Goal: Transaction & Acquisition: Purchase product/service

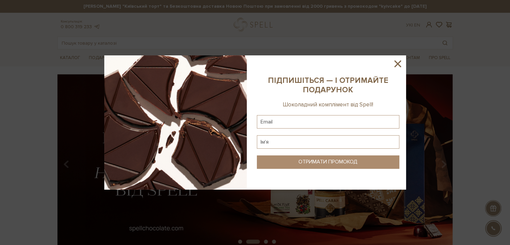
click at [397, 64] on icon at bounding box center [397, 63] width 7 height 7
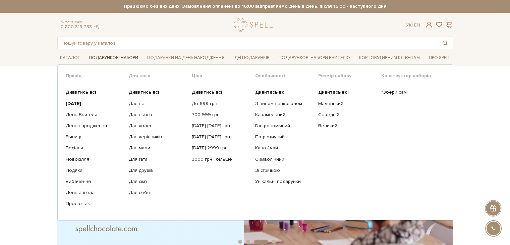
click at [115, 58] on link "Подарункові набори" at bounding box center [113, 58] width 55 height 10
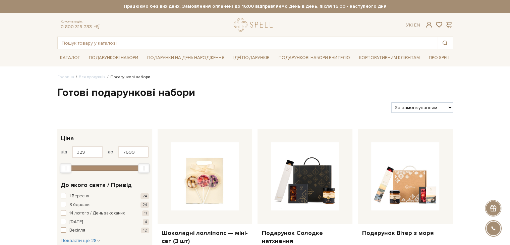
click at [410, 99] on div "Фільтри За замовчуванням За Ціною (зростання) За Ціною (зменшення) Новинки За п…" at bounding box center [255, 105] width 401 height 16
click at [410, 104] on select "За замовчуванням За Ціною (зростання) За Ціною (зменшення) Новинки За популярні…" at bounding box center [421, 107] width 61 height 10
select select "[URL][DOMAIN_NAME]"
click at [391, 102] on select "За замовчуванням За Ціною (зростання) За Ціною (зменшення) Новинки За популярні…" at bounding box center [421, 107] width 61 height 10
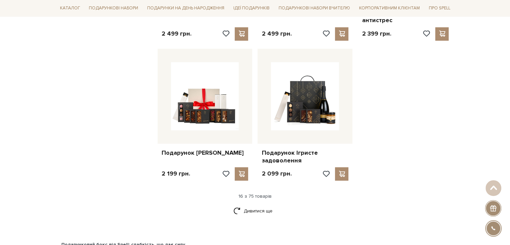
scroll to position [804, 0]
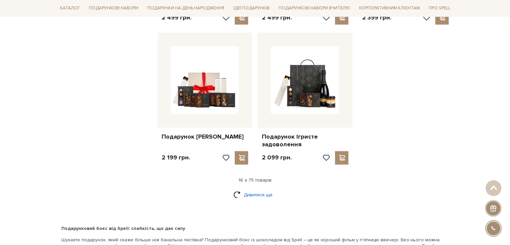
click at [257, 189] on link "Дивитися ще" at bounding box center [255, 195] width 44 height 12
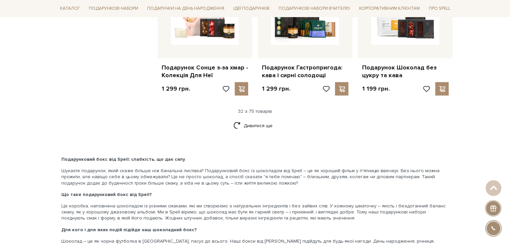
scroll to position [1608, 0]
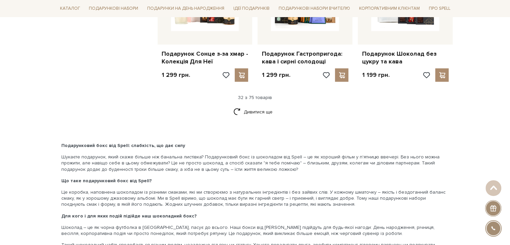
click at [247, 106] on link "Дивитися ще" at bounding box center [255, 112] width 44 height 12
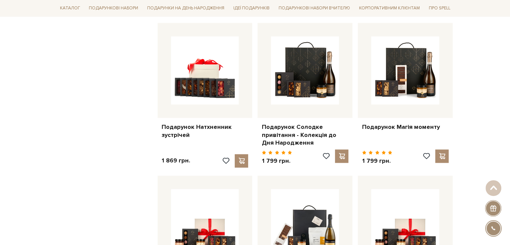
scroll to position [1105, 0]
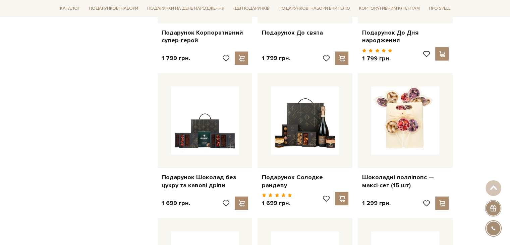
scroll to position [1306, 0]
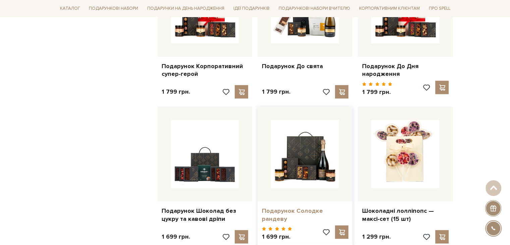
click at [291, 210] on link "Подарунок Солодке рандеву" at bounding box center [304, 215] width 87 height 16
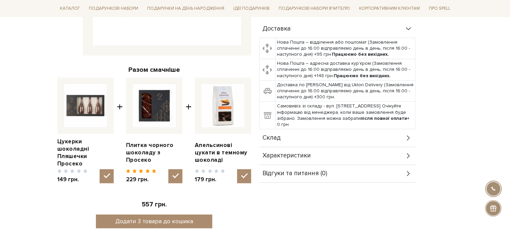
click at [273, 138] on span "Склад" at bounding box center [271, 138] width 18 height 6
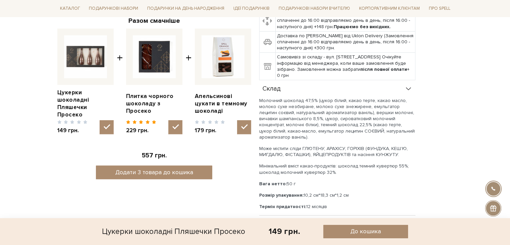
scroll to position [268, 0]
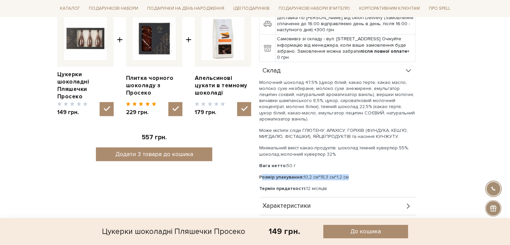
drag, startPoint x: 259, startPoint y: 176, endPoint x: 350, endPoint y: 176, distance: 91.8
click at [350, 176] on p "Розмір упакування: 10,2 см*18,3 см*1,2 см" at bounding box center [337, 177] width 156 height 6
copy p "Розмір упакування: 10,2 см*18,3 см*1,2 см"
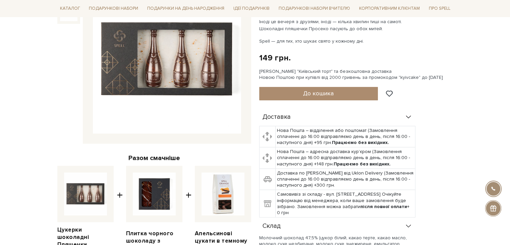
scroll to position [33, 0]
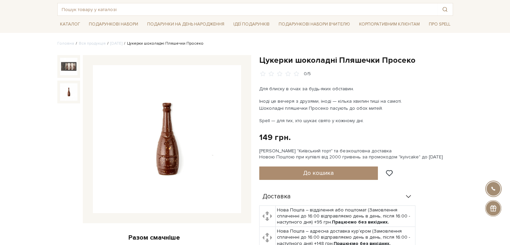
click at [64, 95] on img at bounding box center [68, 91] width 17 height 17
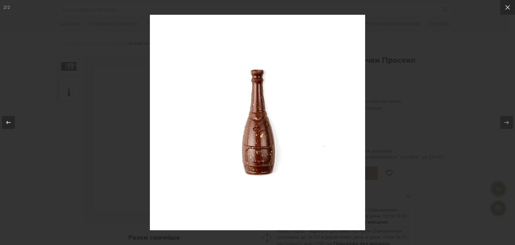
click at [72, 146] on div at bounding box center [257, 122] width 515 height 245
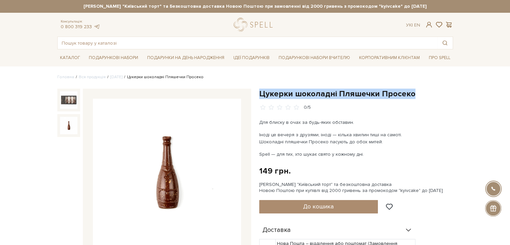
drag, startPoint x: 260, startPoint y: 92, endPoint x: 440, endPoint y: 96, distance: 180.3
click at [441, 96] on h1 "Цукерки шоколадні Пляшечки Просеко" at bounding box center [356, 93] width 194 height 10
copy h1 "Цукерки шоколадні Пляшечки Просеко"
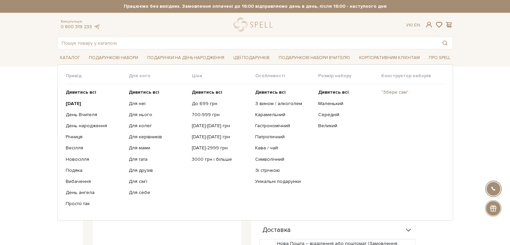
click at [400, 93] on link ""Збери сам"" at bounding box center [410, 92] width 58 height 6
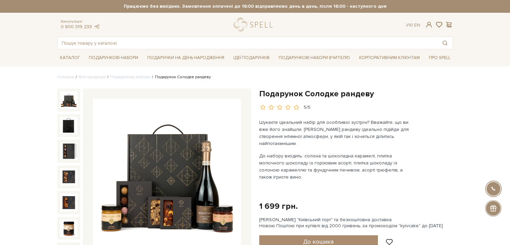
scroll to position [33, 0]
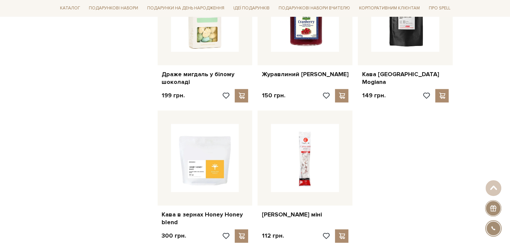
scroll to position [871, 0]
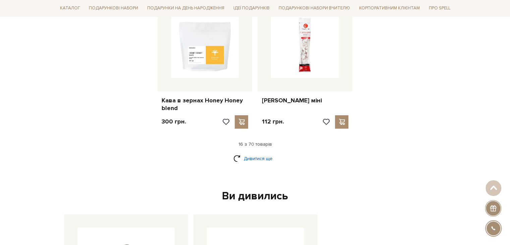
click at [243, 152] on link "Дивитися ще" at bounding box center [255, 158] width 44 height 12
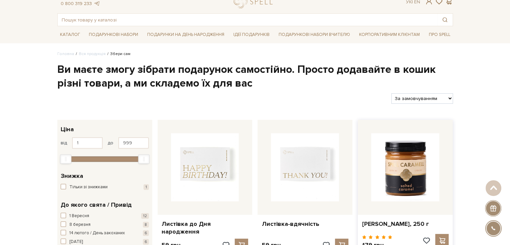
scroll to position [0, 0]
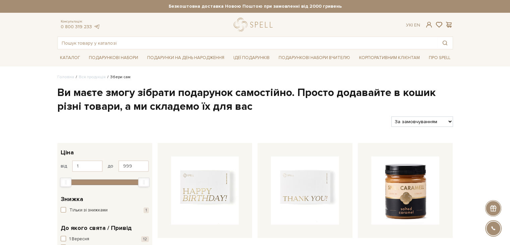
click at [407, 122] on select "За замовчуванням За Ціною (зростання) За Ціною (зменшення) Новинки За популярні…" at bounding box center [421, 121] width 61 height 10
select select "https://spellchocolate.com/our-productions/zbery-sam/?sort=p.price&order=ASC"
click at [391, 116] on select "За замовчуванням За Ціною (зростання) За Ціною (зменшення) Новинки За популярні…" at bounding box center [421, 121] width 61 height 10
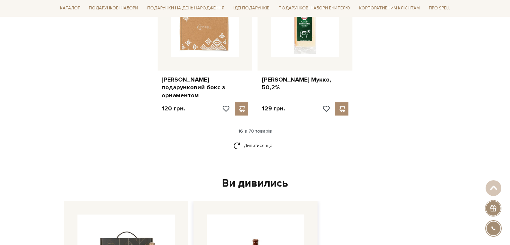
scroll to position [871, 0]
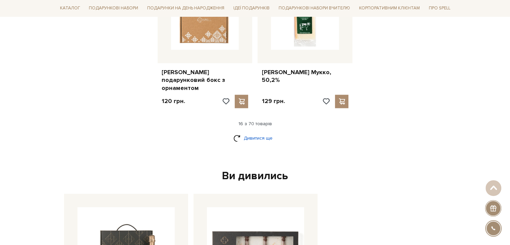
click at [256, 132] on link "Дивитися ще" at bounding box center [255, 138] width 44 height 12
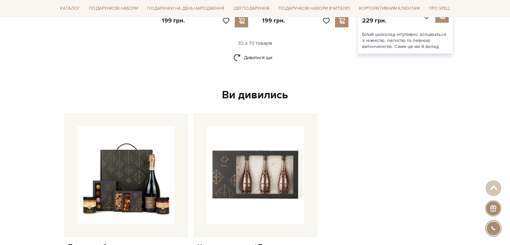
scroll to position [1675, 0]
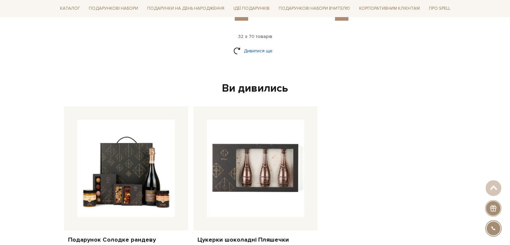
click at [263, 45] on link "Дивитися ще" at bounding box center [255, 51] width 44 height 12
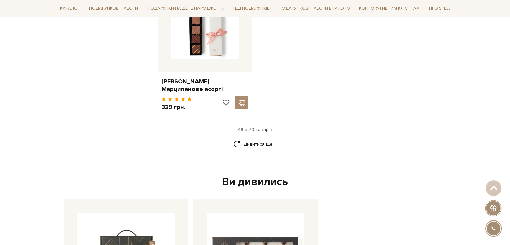
scroll to position [2479, 0]
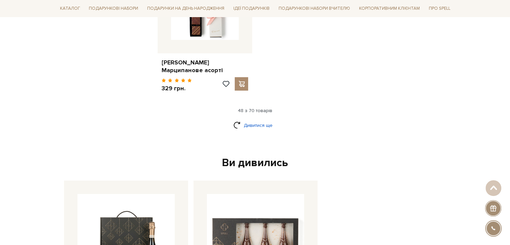
click at [257, 119] on link "Дивитися ще" at bounding box center [255, 125] width 44 height 12
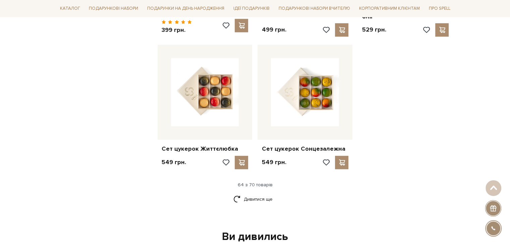
scroll to position [3115, 0]
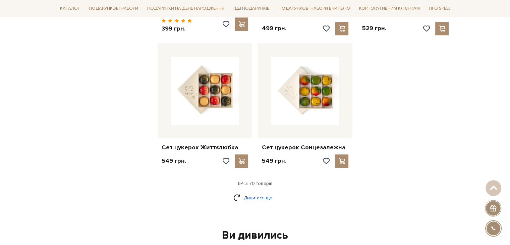
click at [260, 192] on link "Дивитися ще" at bounding box center [255, 198] width 44 height 12
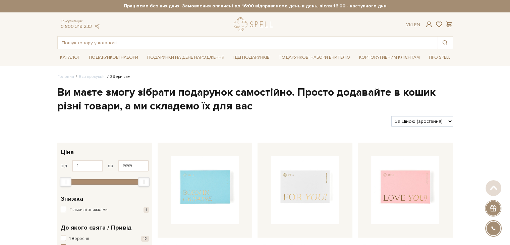
scroll to position [0, 0]
click at [94, 46] on input "text" at bounding box center [247, 43] width 379 height 12
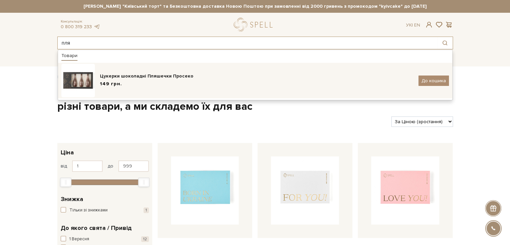
type input "пля"
click at [145, 88] on div "Цукерки шоколадні Пляшечки Просеко 149 грн. До кошика" at bounding box center [254, 80] width 387 height 33
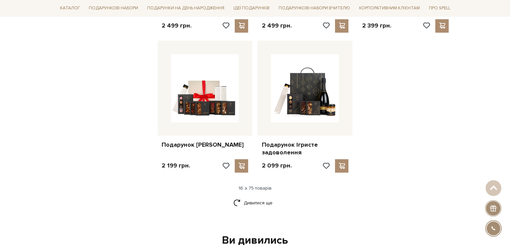
scroll to position [866, 0]
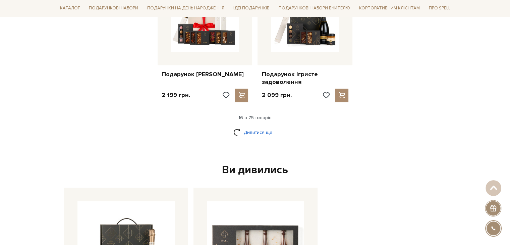
click at [251, 129] on link "Дивитися ще" at bounding box center [255, 132] width 44 height 12
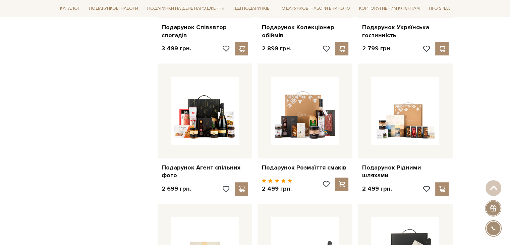
scroll to position [464, 0]
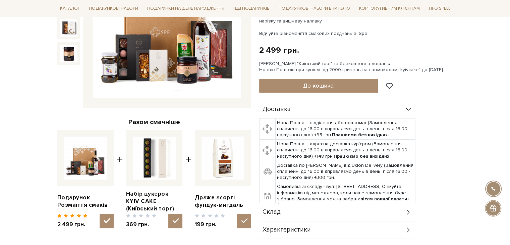
scroll to position [234, 0]
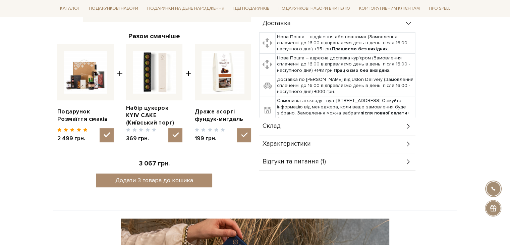
click at [271, 123] on span "Склад" at bounding box center [271, 126] width 18 height 6
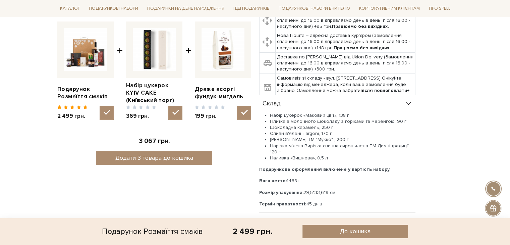
scroll to position [268, 0]
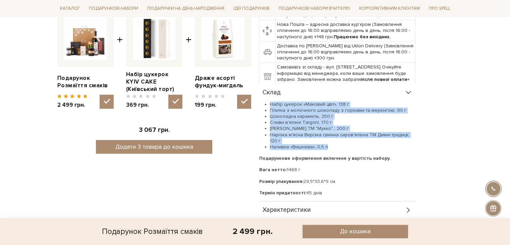
drag, startPoint x: 268, startPoint y: 104, endPoint x: 329, endPoint y: 146, distance: 73.5
click at [329, 146] on ul "Набір цукерок «Маковий цвіт», 138 г Плитка з молочного шоколаду з горіхами та м…" at bounding box center [337, 125] width 156 height 49
copy ul "Набір цукерок «Маковий цвіт», 138 г Плитка з молочного шоколаду з горіхами та м…"
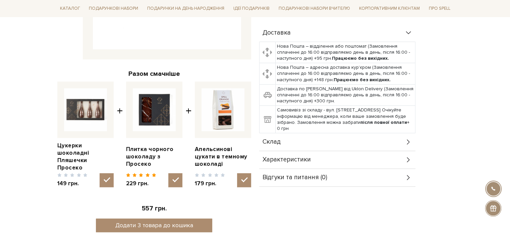
scroll to position [201, 0]
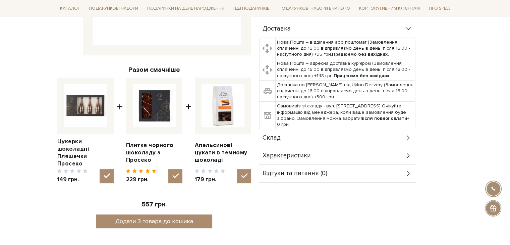
click at [285, 131] on div "Склад" at bounding box center [337, 137] width 156 height 17
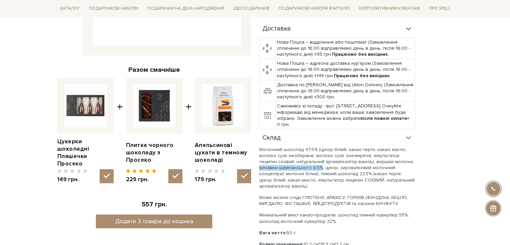
drag, startPoint x: 390, startPoint y: 162, endPoint x: 302, endPoint y: 166, distance: 87.9
click at [302, 166] on p "Молочний шоколад 47,5% (цукор білий, какао терте, какао масло, молоко сухе незб…" at bounding box center [337, 167] width 156 height 43
copy p "вичавки шампанського 8,5%,"
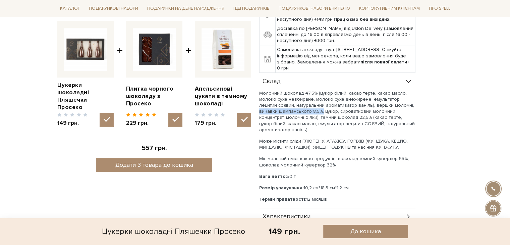
scroll to position [368, 0]
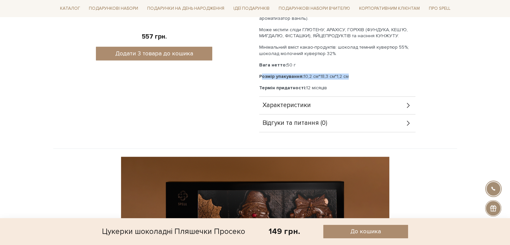
drag, startPoint x: 259, startPoint y: 75, endPoint x: 356, endPoint y: 78, distance: 96.5
click at [356, 78] on p "Розмір упакування: 10,2 см*18,3 см*1,2 см" at bounding box center [337, 76] width 156 height 6
copy p "Розмір упакування: 10,2 см*18,3 см*1,2 см"
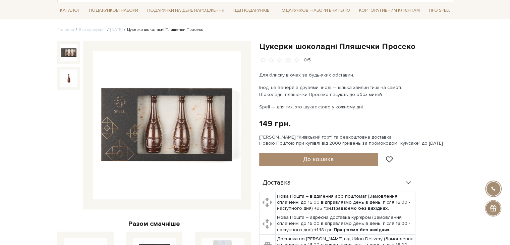
scroll to position [0, 0]
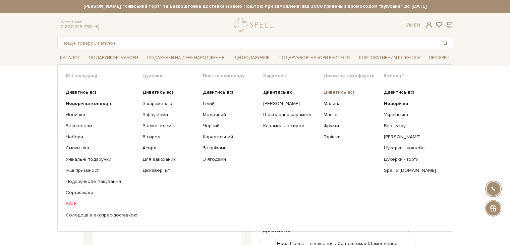
click at [330, 90] on b "Дивитись всі" at bounding box center [338, 92] width 30 height 6
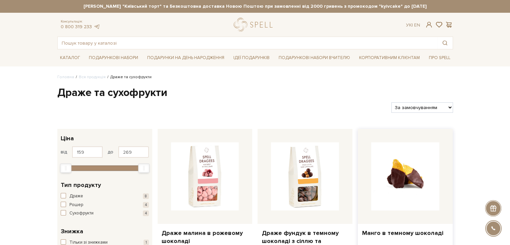
click at [407, 177] on img at bounding box center [405, 176] width 68 height 68
